Goal: Communication & Community: Answer question/provide support

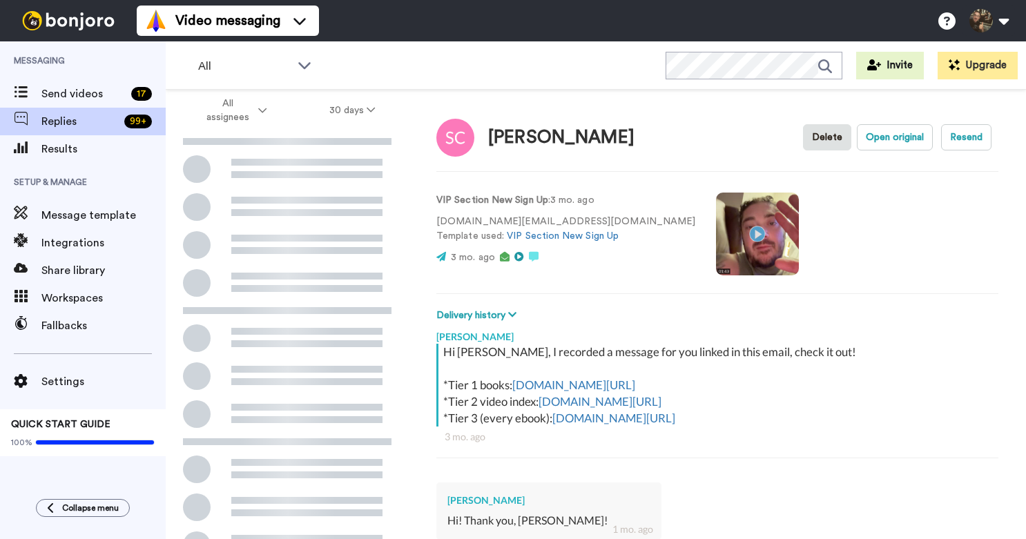
scroll to position [745, 0]
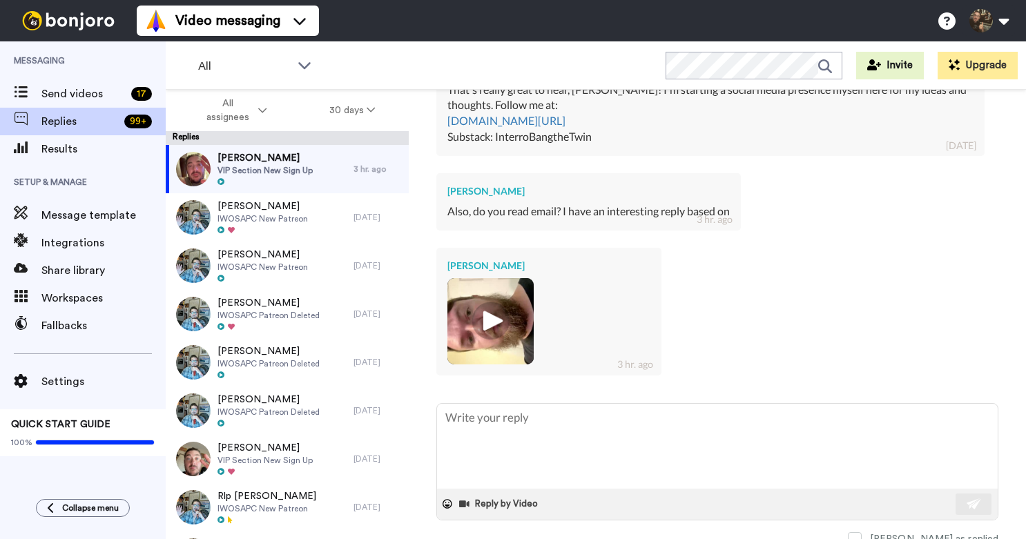
click at [505, 313] on img at bounding box center [491, 321] width 38 height 38
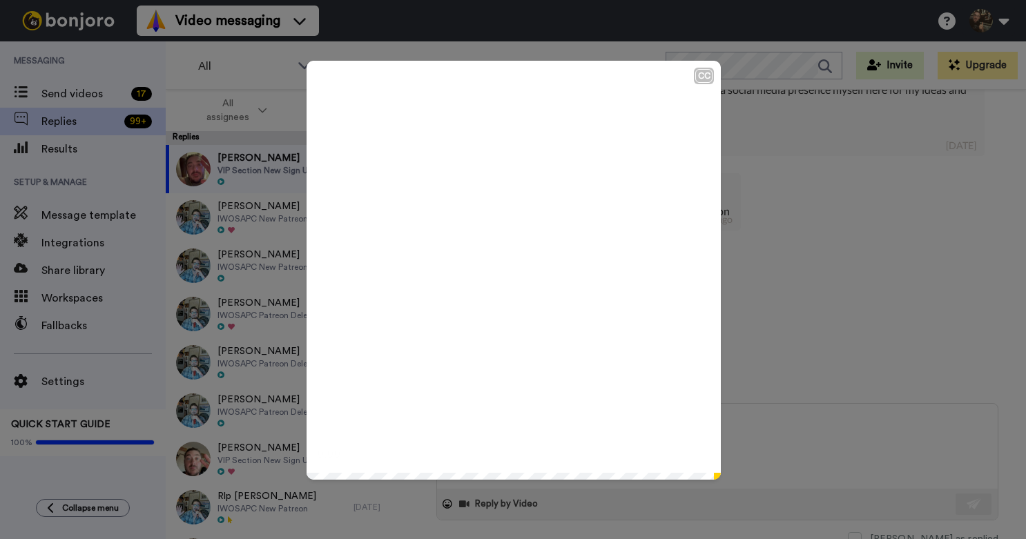
click at [512, 271] on icon "Play/Pause" at bounding box center [514, 271] width 37 height 66
click at [750, 298] on div "CC Play/Pause 0:13 / 0:14" at bounding box center [513, 269] width 1026 height 539
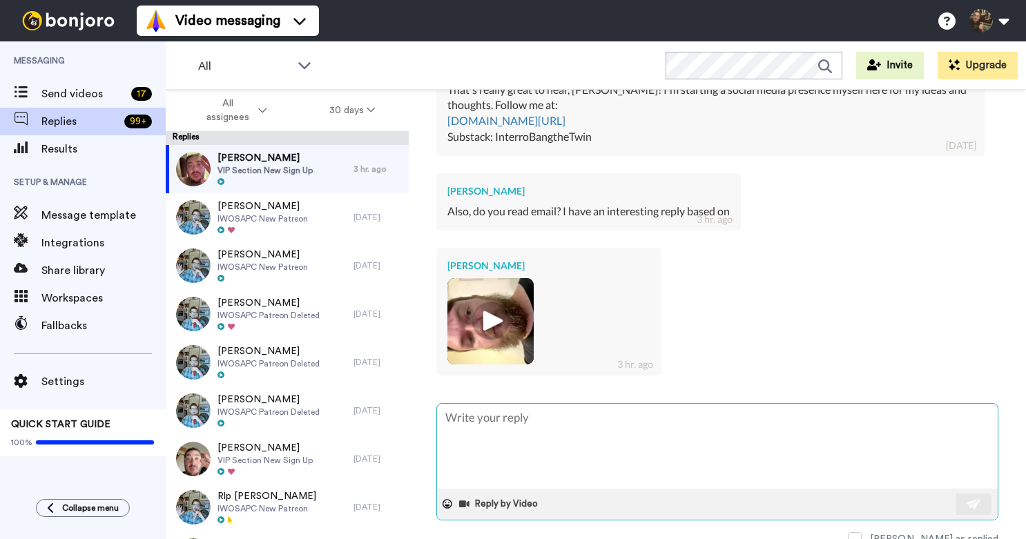
click at [513, 445] on textarea at bounding box center [717, 446] width 561 height 85
type textarea "W"
type textarea "x"
type textarea "Wh"
type textarea "x"
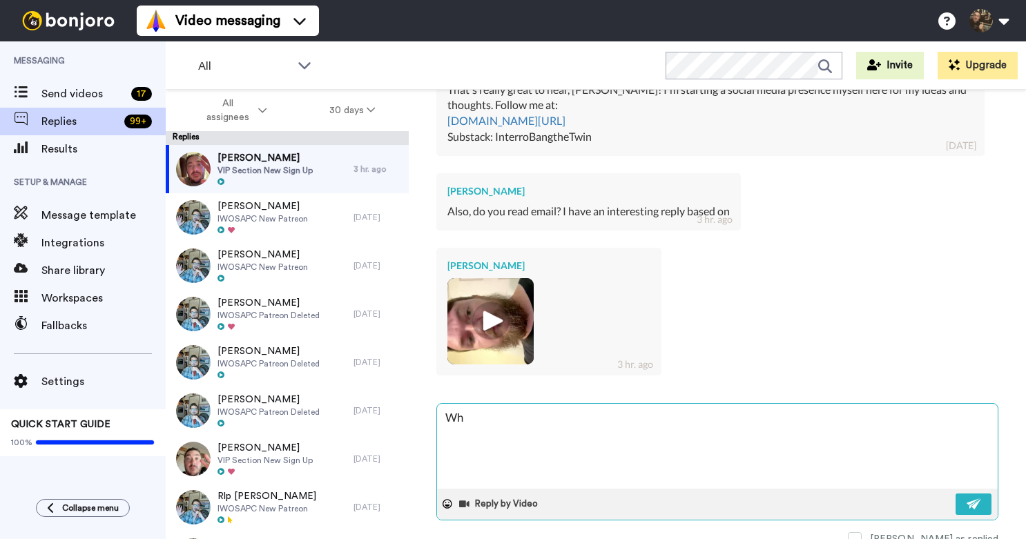
type textarea "Wha"
type textarea "x"
type textarea "What"
type textarea "x"
type textarea "Whatt"
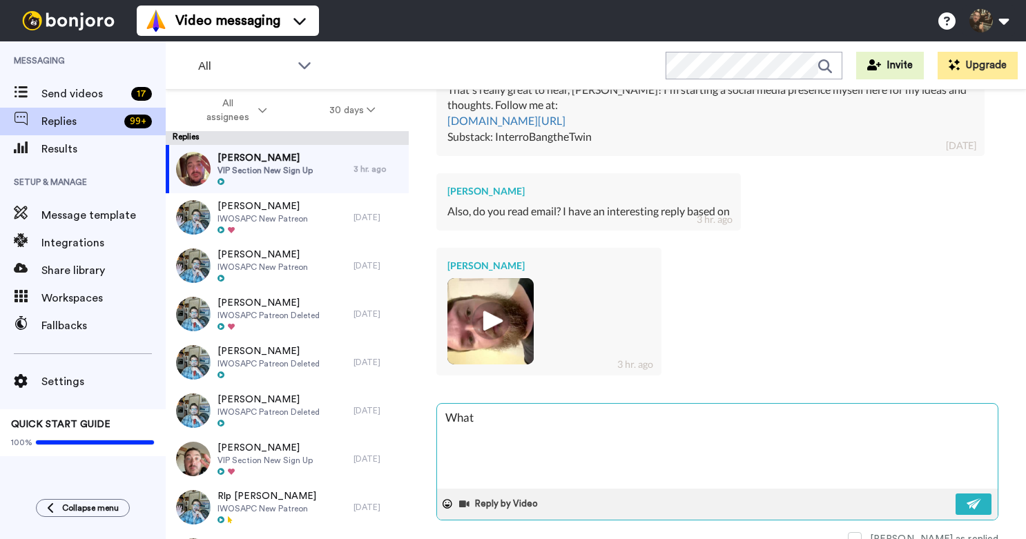
type textarea "x"
type textarea "Whattu"
type textarea "x"
type textarea "Whattup"
type textarea "x"
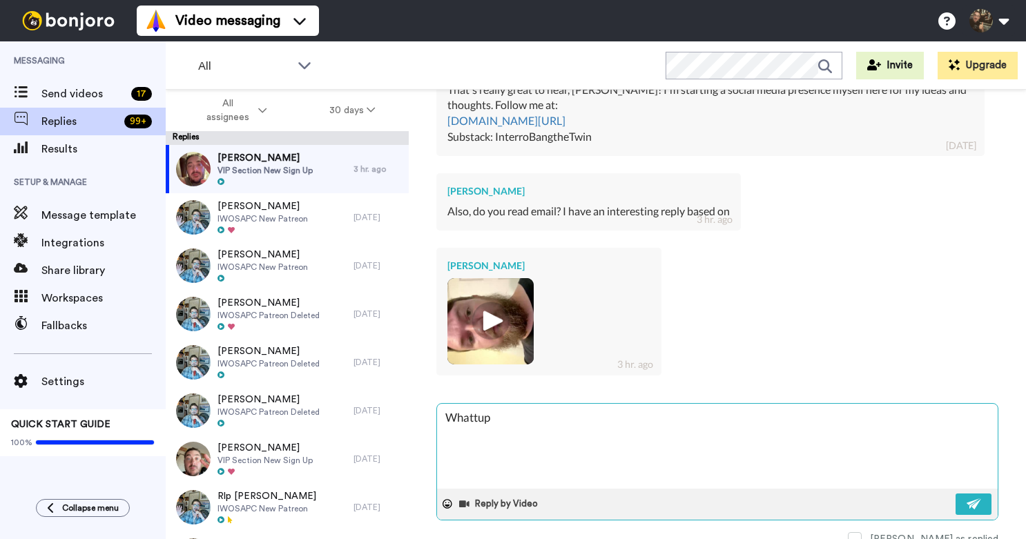
type textarea "Whattup"
type textarea "x"
type textarea "Whattup S"
type textarea "x"
type textarea "Whattup Se"
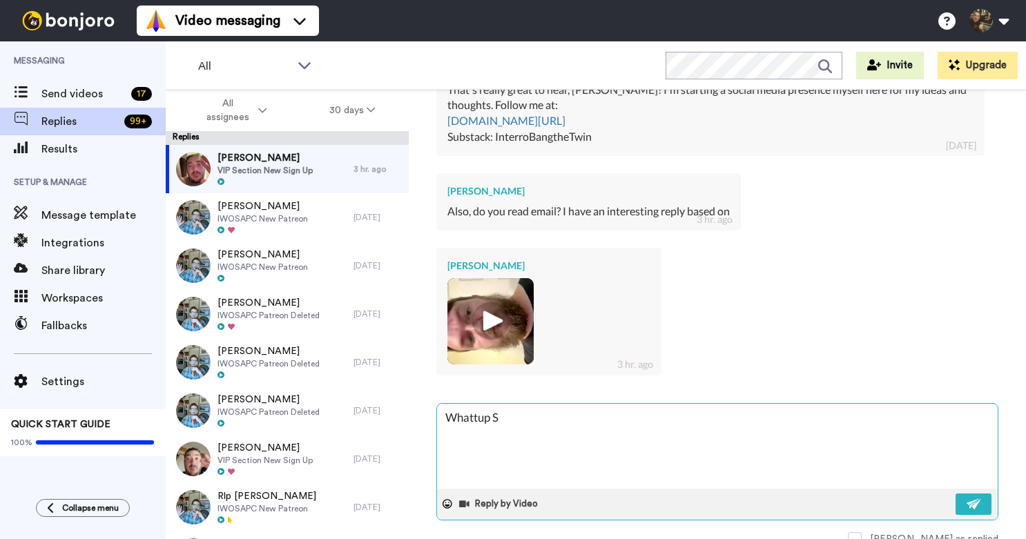
type textarea "x"
type textarea "Whattup Set"
type textarea "x"
type textarea "Whattup [PERSON_NAME]"
type textarea "x"
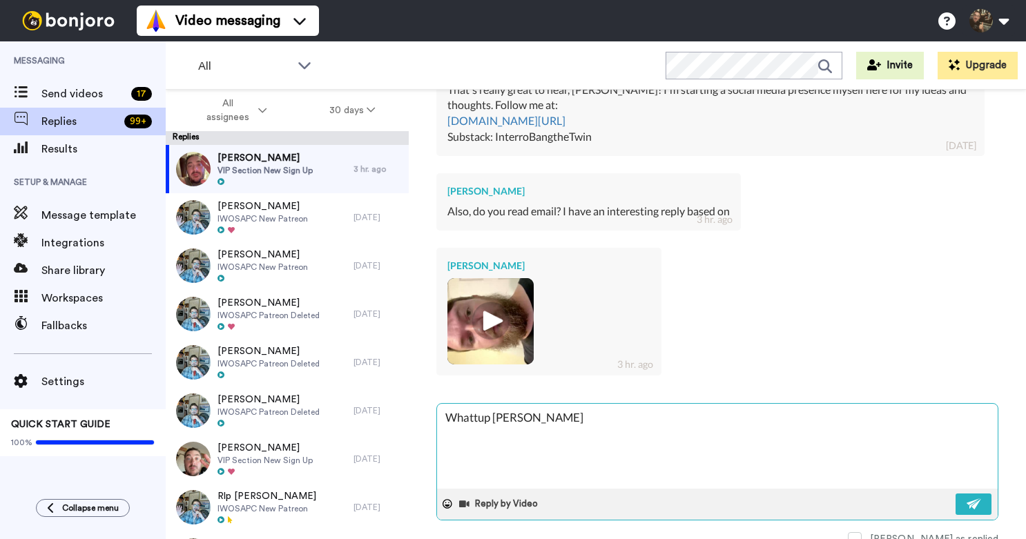
type textarea "Whattup [PERSON_NAME]!"
type textarea "x"
type textarea "Whattup [PERSON_NAME]!"
type textarea "x"
type textarea "Whattup [PERSON_NAME]! Y"
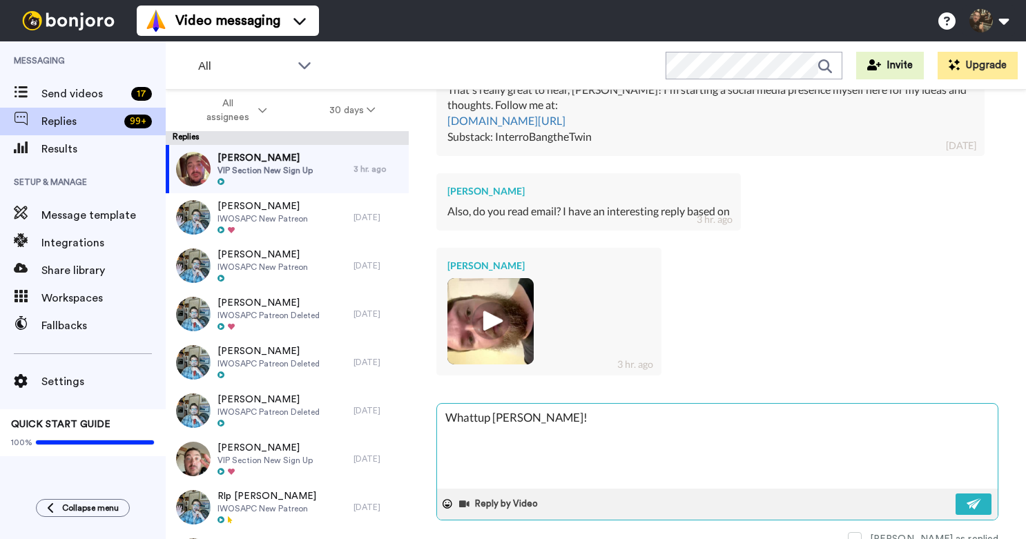
type textarea "x"
type textarea "Whattup [PERSON_NAME]! Ye"
type textarea "x"
type textarea "Whattup [PERSON_NAME]! Yea"
type textarea "x"
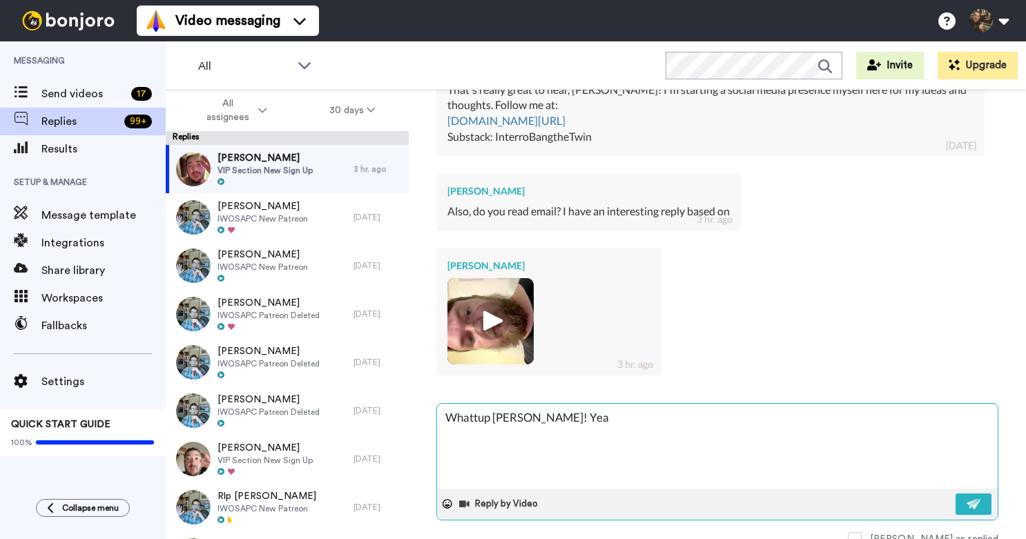
type textarea "Whattup [PERSON_NAME]! Yea"
type textarea "x"
type textarea "Whattup [PERSON_NAME]! Yea s"
type textarea "x"
type textarea "Whattup [PERSON_NAME]! Yea se"
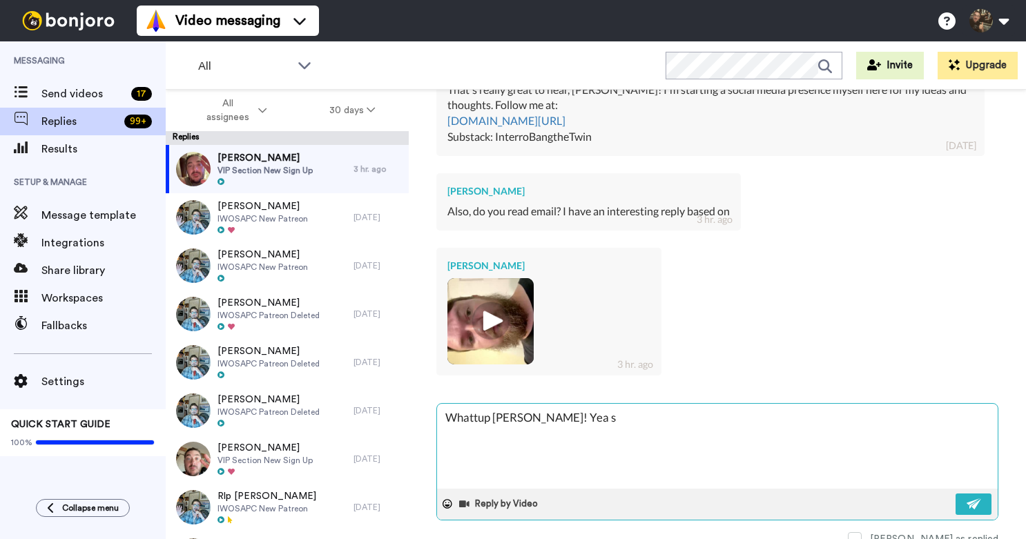
type textarea "x"
type textarea "Whattup [PERSON_NAME]! Yea sen"
type textarea "x"
type textarea "Whattup [PERSON_NAME]! Yea send"
type textarea "x"
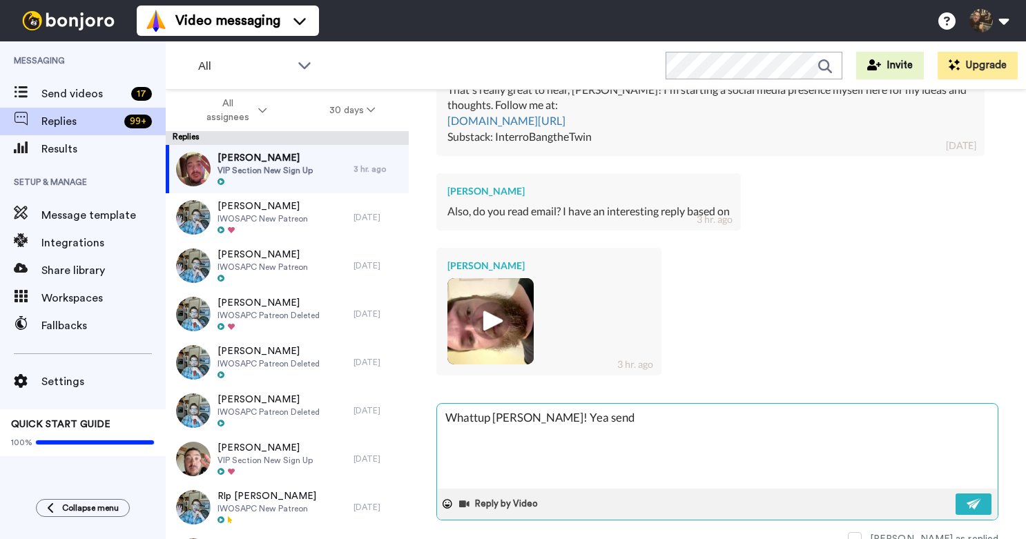
type textarea "Whattup [PERSON_NAME]! Yea send"
type textarea "x"
type textarea "Whattup [PERSON_NAME]! Yea send m"
type textarea "x"
type textarea "Whattup [PERSON_NAME]! Yea send me"
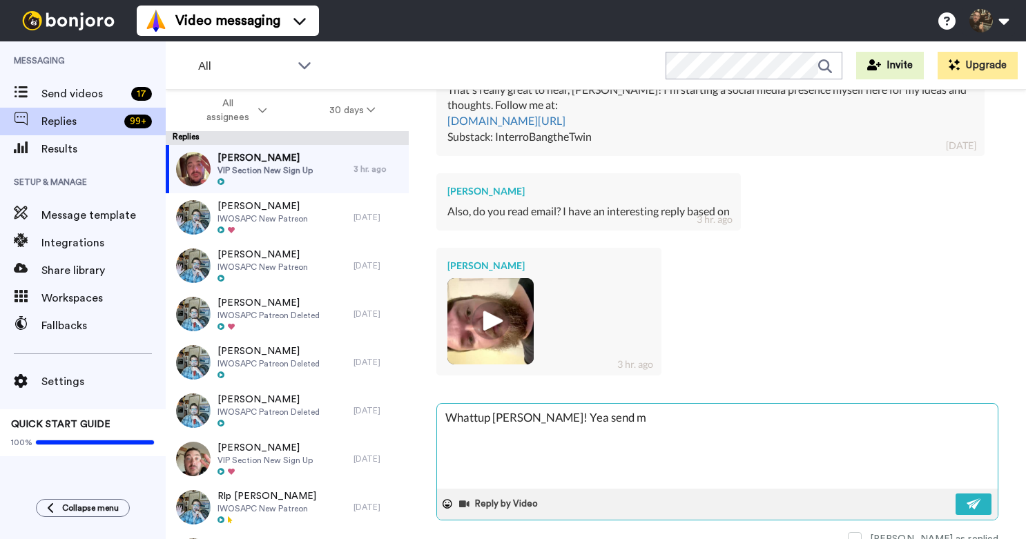
type textarea "x"
type textarea "Whattup [PERSON_NAME]! Yea send me"
type textarea "x"
type textarea "Whattup [PERSON_NAME]! Yea send me a"
type textarea "x"
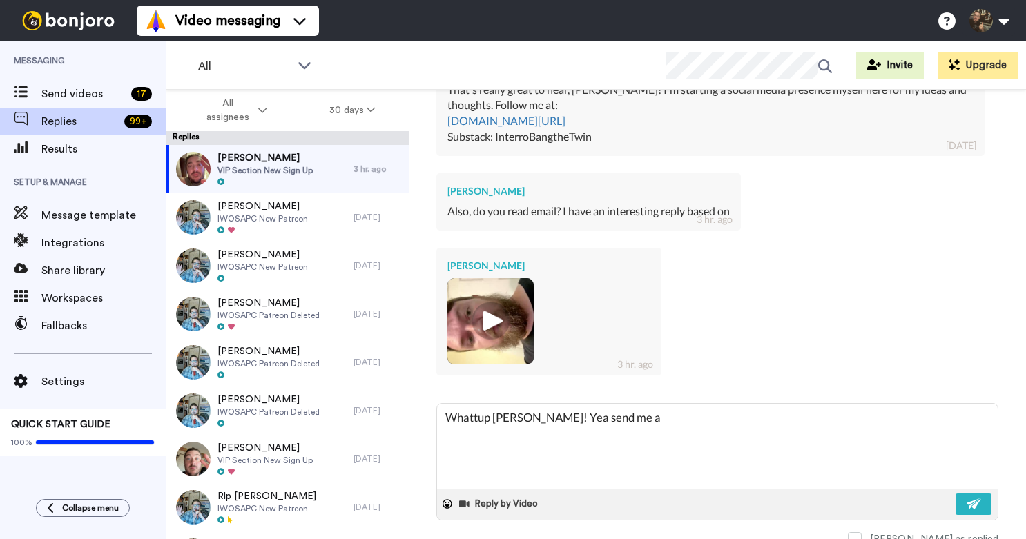
type textarea "Whattup [PERSON_NAME]! Yea send me an"
type textarea "x"
type textarea "Whattup [PERSON_NAME]! Yea send me an"
type textarea "x"
type textarea "Whattup [PERSON_NAME]! Yea send me an e"
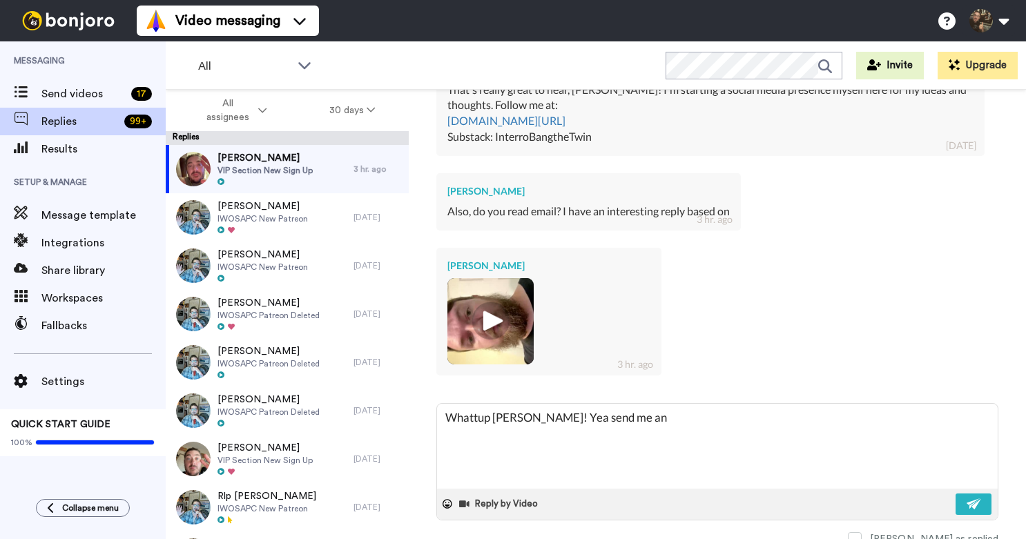
type textarea "x"
type textarea "Whattup [PERSON_NAME]! Yea send me an em"
type textarea "x"
type textarea "Whattup [PERSON_NAME]! Yea send me an ema"
type textarea "x"
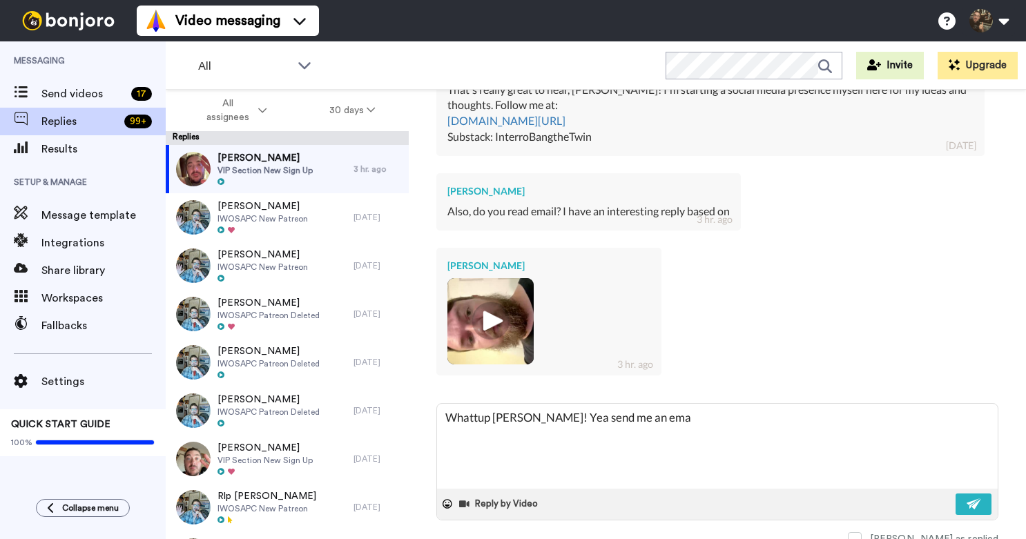
type textarea "Whattup [PERSON_NAME]! Yea send me an emai"
type textarea "x"
type textarea "Whattup [PERSON_NAME]! Yea send me an email"
type textarea "x"
type textarea "Whattup [PERSON_NAME]! Yea send me an email"
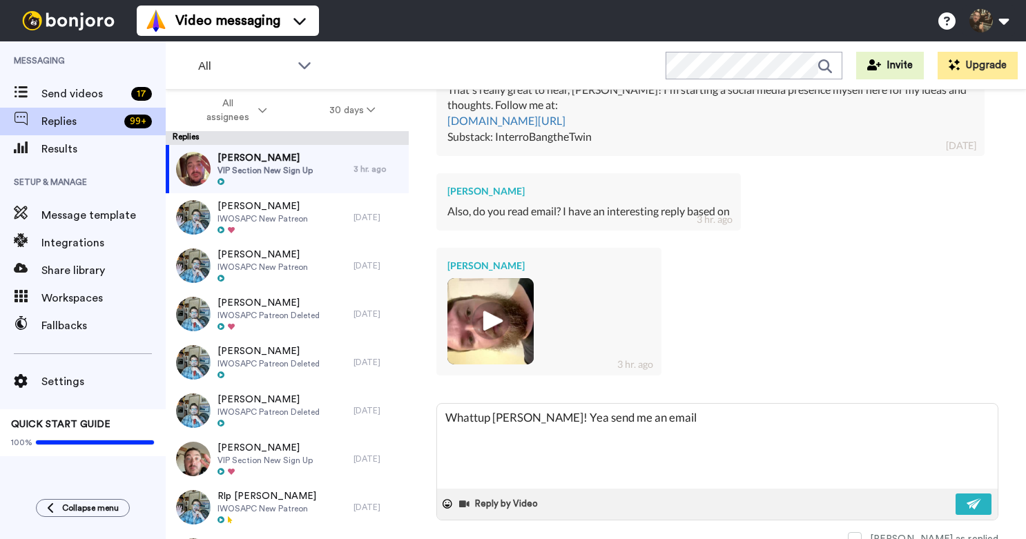
type textarea "x"
type textarea "Whattup [PERSON_NAME]! Yea send me an email a"
type textarea "x"
type textarea "Whattup [PERSON_NAME]! Yea send me an email at"
type textarea "x"
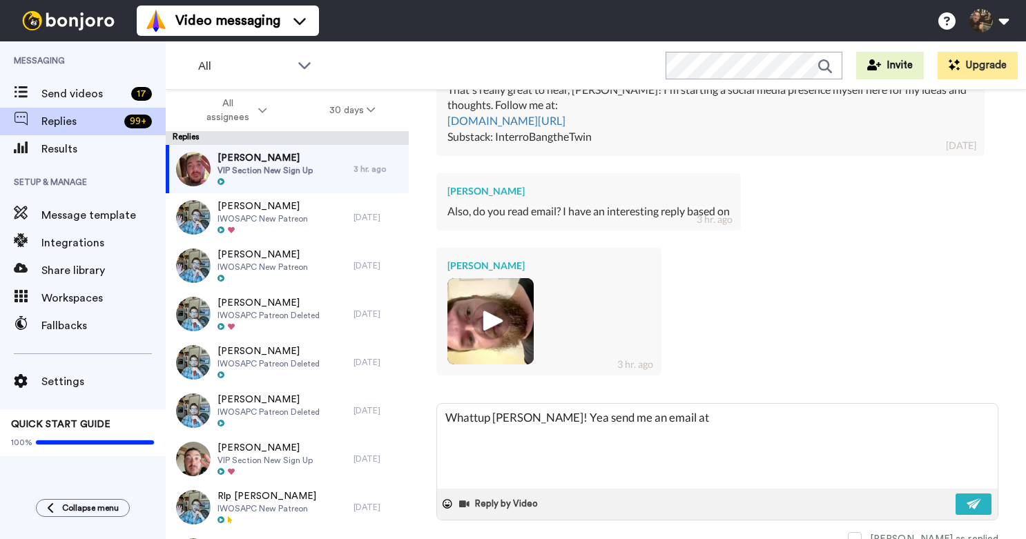
type textarea "Whattup [PERSON_NAME]! Yea send me an email at"
type textarea "x"
type textarea "Whattup [PERSON_NAME]! Yea send me an email at I"
type textarea "x"
type textarea "Whattup [PERSON_NAME]! Yea send me an email at Is"
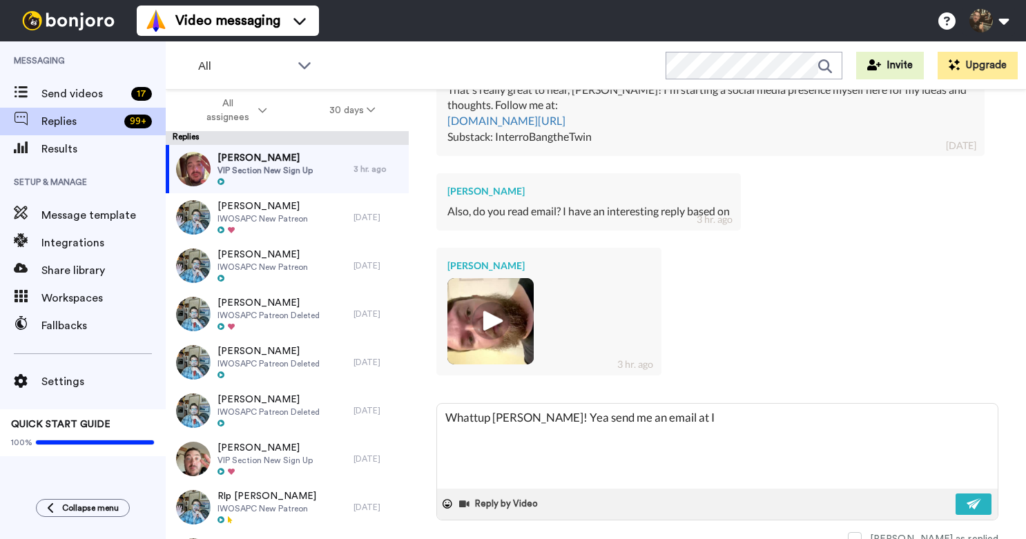
type textarea "x"
type textarea "Whattup [PERSON_NAME]! Yea send me an email at Isa"
type textarea "x"
type textarea "Whattup [PERSON_NAME]! Yea send me an email at Isaa"
type textarea "x"
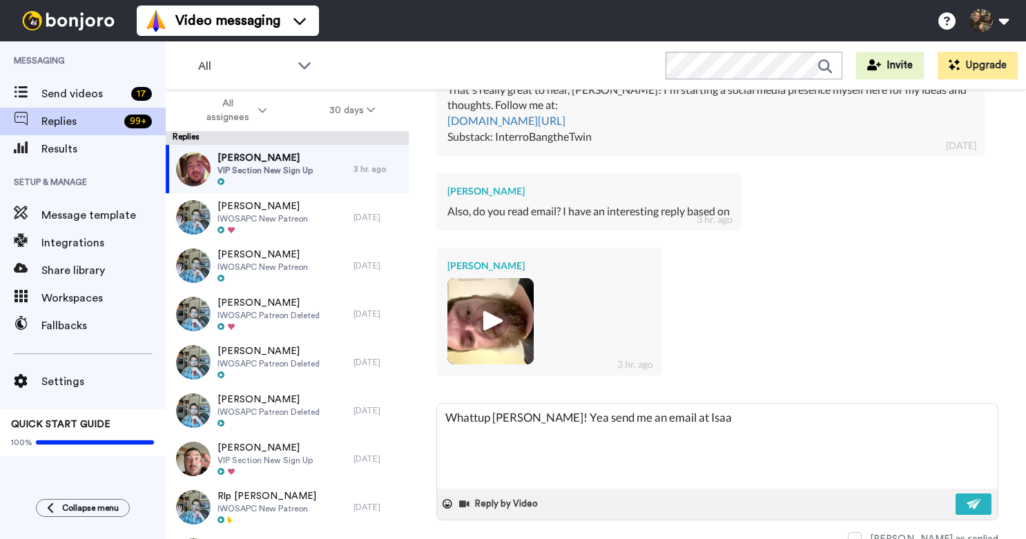
type textarea "Whattup [PERSON_NAME]! Yea send me an email at [PERSON_NAME]"
type textarea "x"
type textarea "Whattup [PERSON_NAME]! Yea send me an email at IsaacW"
type textarea "x"
type textarea "Whattup [PERSON_NAME]! Yea send me an email at [GEOGRAPHIC_DATA]"
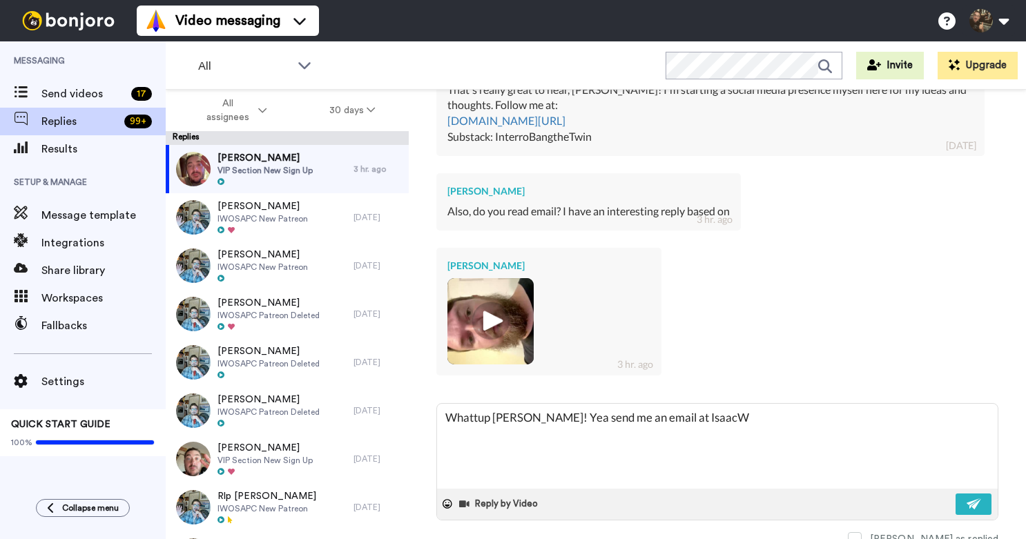
type textarea "x"
type textarea "Whattup [PERSON_NAME]! Yea send me an email at [GEOGRAPHIC_DATA]"
type textarea "x"
type textarea "Whattup [PERSON_NAME]! Yea send me an email at [GEOGRAPHIC_DATA]"
type textarea "x"
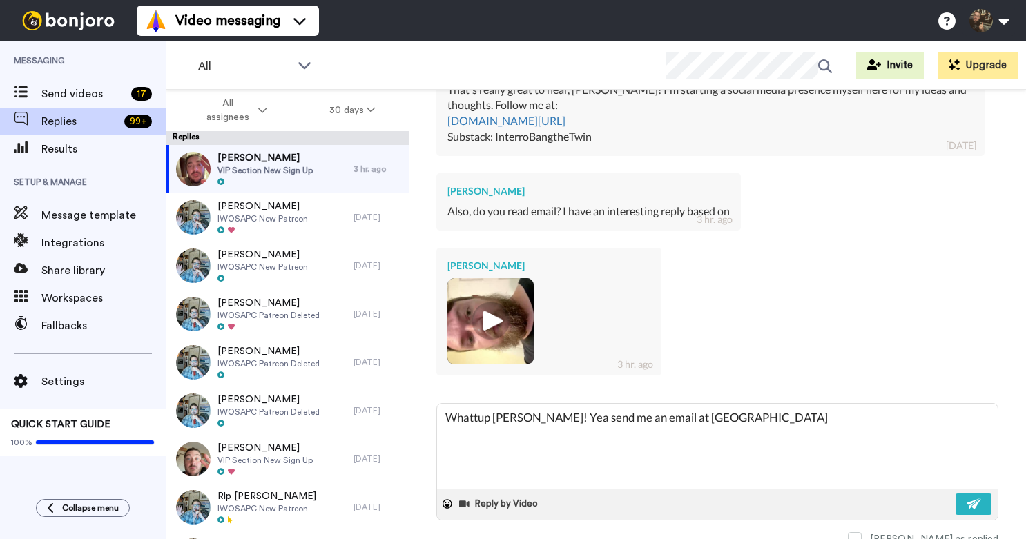
type textarea "Whattup [PERSON_NAME]! Yea send me an email at IsaacWeish"
type textarea "x"
type textarea "Whattup [PERSON_NAME]! Yea send me an email at IsaacWeisha"
type textarea "x"
type textarea "Whattup [PERSON_NAME]! Yea send me an email at IsaacWeishau"
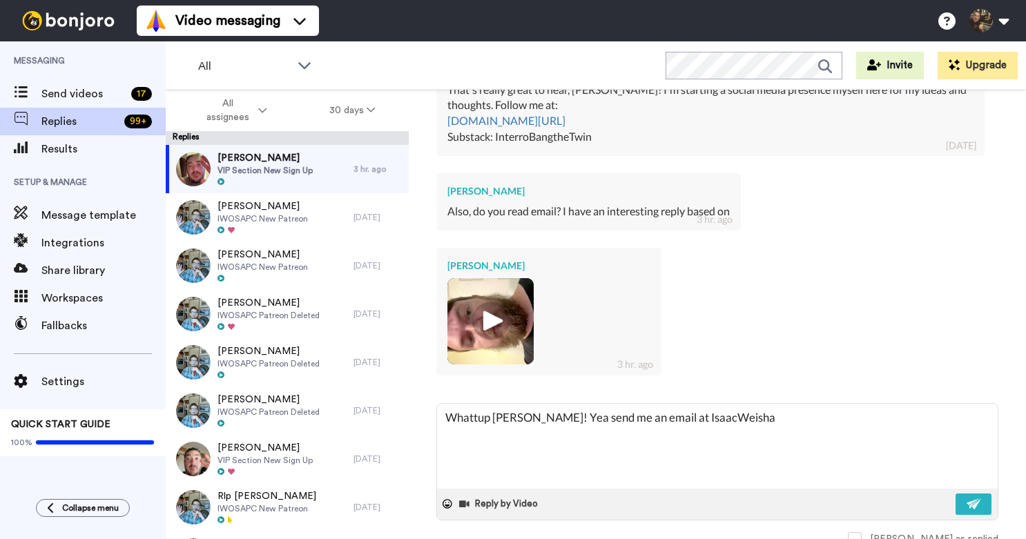
type textarea "x"
type textarea "Whattup [PERSON_NAME]! Yea send me an email at IsaacWeishaup"
type textarea "x"
type textarea "Whattup [PERSON_NAME]! Yea send me an email at IsaacWeishaupt"
type textarea "x"
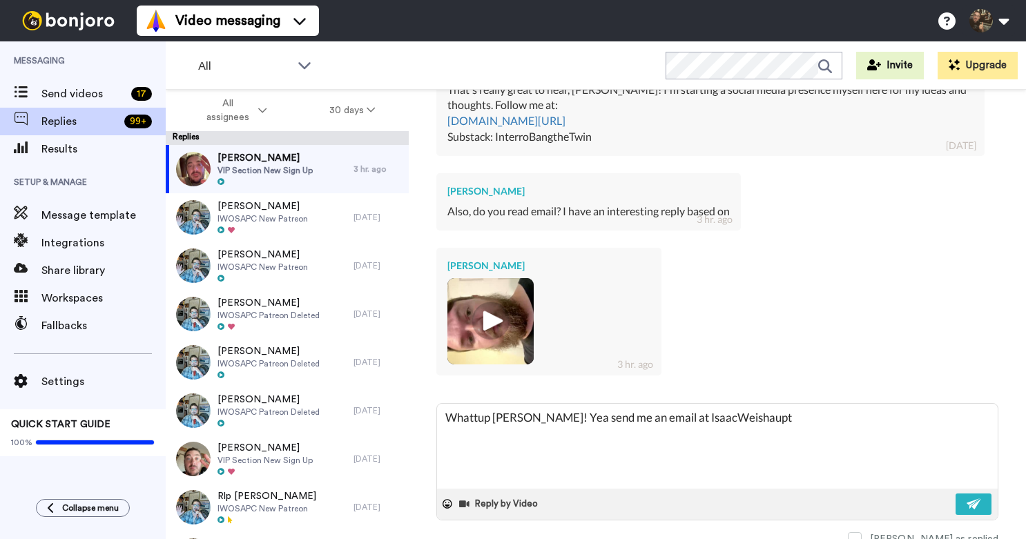
type textarea "Whattup [PERSON_NAME]! Yea send me an email at IsaacWeishaupt@"
type textarea "x"
type textarea "Whattup [PERSON_NAME]! Yea send me an email at IsaacWeishaupt@g"
type textarea "x"
type textarea "Whattup [PERSON_NAME]! Yea send me an email at IsaacWeishaupt@gm"
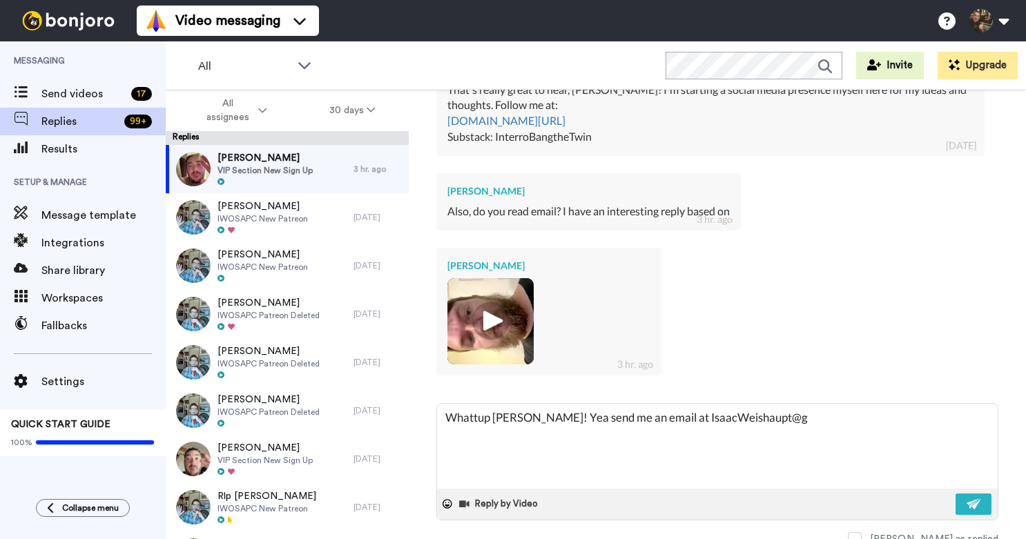
type textarea "x"
type textarea "Whattup [PERSON_NAME]! Yea send me an email at IsaacWeishaupt@gma"
type textarea "x"
type textarea "Whattup [PERSON_NAME]! Yea send me an email at IsaacWeishaupt@gmai"
type textarea "x"
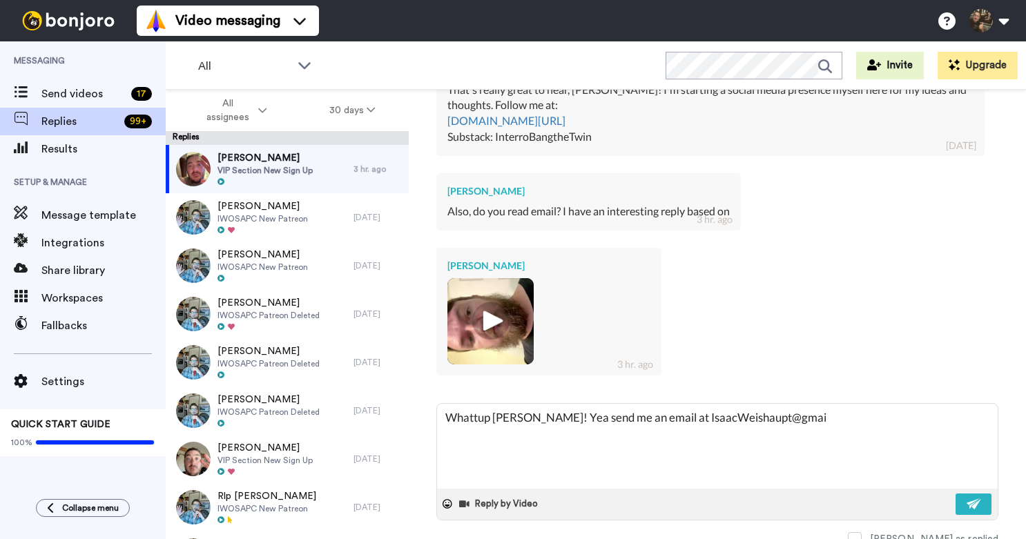
type textarea "Whattup [PERSON_NAME]! Yea send me an email at [EMAIL_ADDRESS]"
type textarea "x"
type textarea "Whattup [PERSON_NAME]! Yea send me an email at [EMAIL_ADDRESS]."
type textarea "x"
type textarea "Whattup [PERSON_NAME]! Yea send me an email at IsaacWeishaupt@gmail.c"
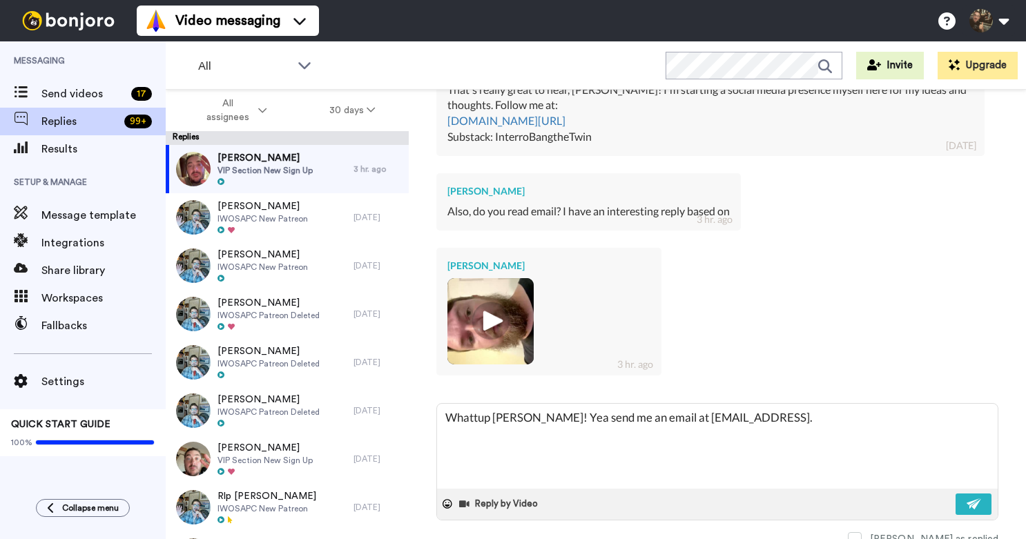
type textarea "x"
type textarea "Whattup [PERSON_NAME]! Yea send me an email at [EMAIL_ADDRESS][DOMAIN_NAME]"
type textarea "x"
type textarea "Whattup [PERSON_NAME]! Yea send me an email at [EMAIL_ADDRESS][DOMAIN_NAME]"
type textarea "x"
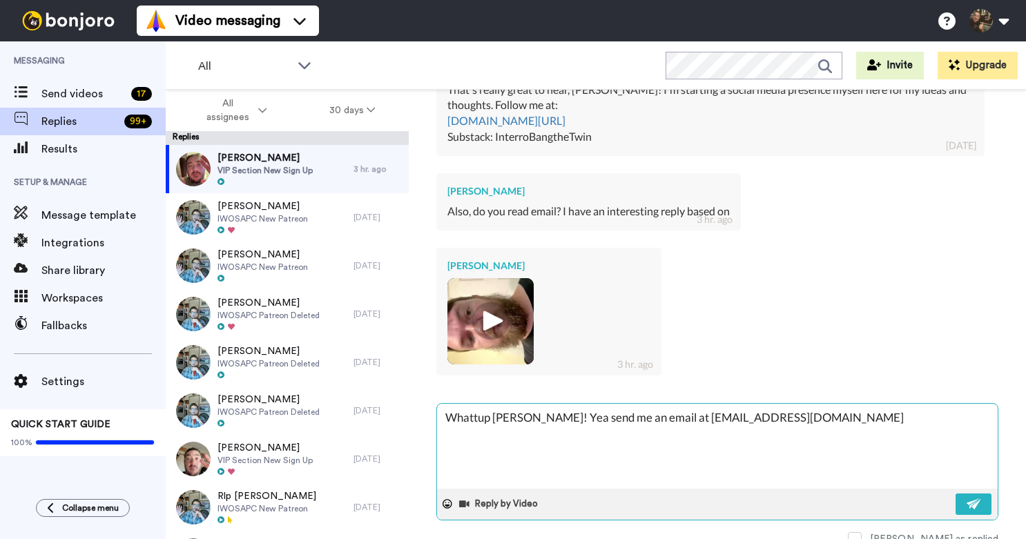
click at [521, 409] on textarea "Whattup [PERSON_NAME]! Yea send me an email at [EMAIL_ADDRESS][DOMAIN_NAME]" at bounding box center [717, 446] width 561 height 85
type textarea "Whattup [PERSON_NAME]! Yea send me an email at [EMAIL_ADDRESS][DOMAIN_NAME]"
click at [974, 499] on img at bounding box center [974, 503] width 15 height 11
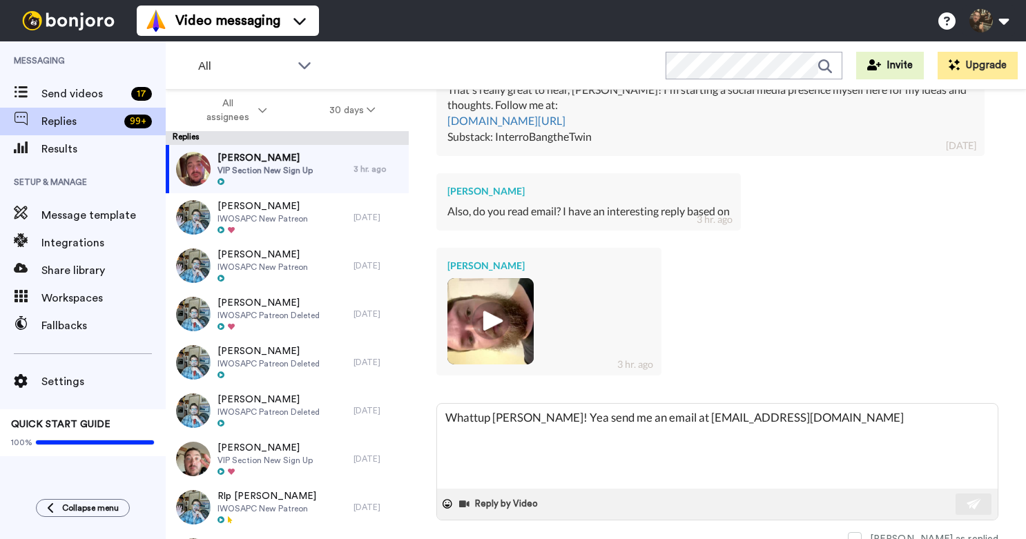
type textarea "x"
